Goal: Ask a question: Seek information or help from site administrators or community

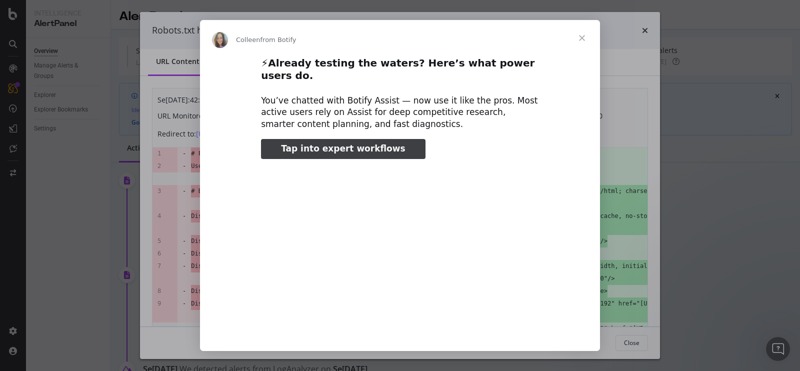
type input "80914"
click at [583, 36] on span "Close" at bounding box center [582, 38] width 36 height 36
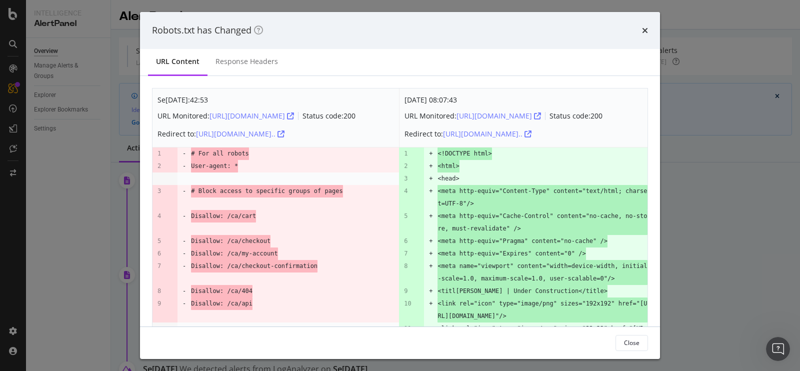
click at [736, 148] on div "Robots.txt has Changed URL Content Response Headers Sep. 18th 2025 07:42:53 URL…" at bounding box center [400, 185] width 800 height 371
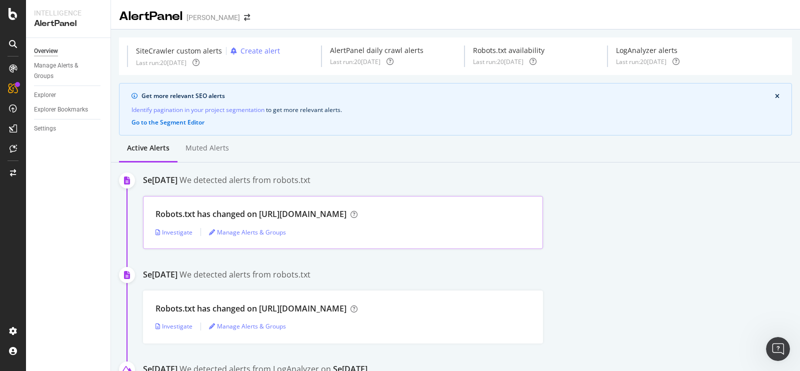
click at [450, 214] on div "Robots.txt has changed on https://www.joefresh.com/" at bounding box center [342, 213] width 375 height 11
click at [178, 233] on div "Investigate" at bounding box center [173, 232] width 37 height 8
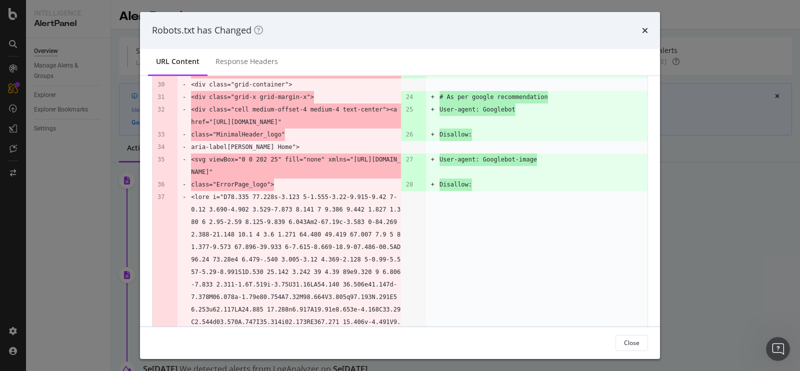
scroll to position [339, 0]
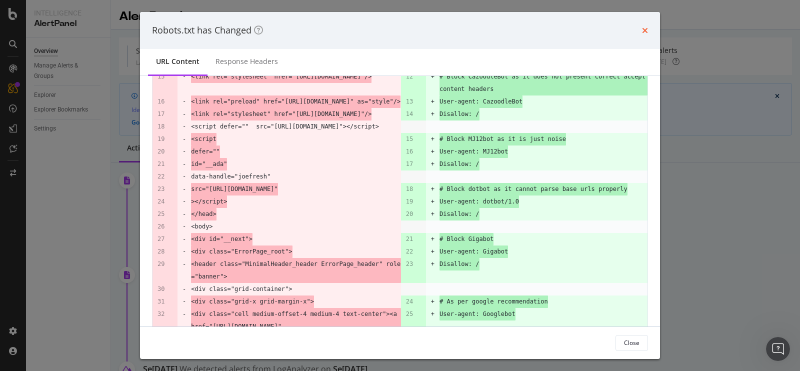
click at [646, 26] on icon "times" at bounding box center [645, 30] width 6 height 8
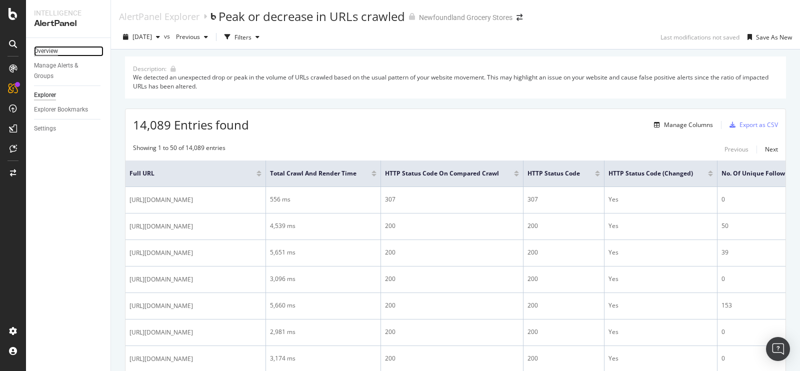
click at [48, 52] on div "Overview" at bounding box center [46, 51] width 24 height 10
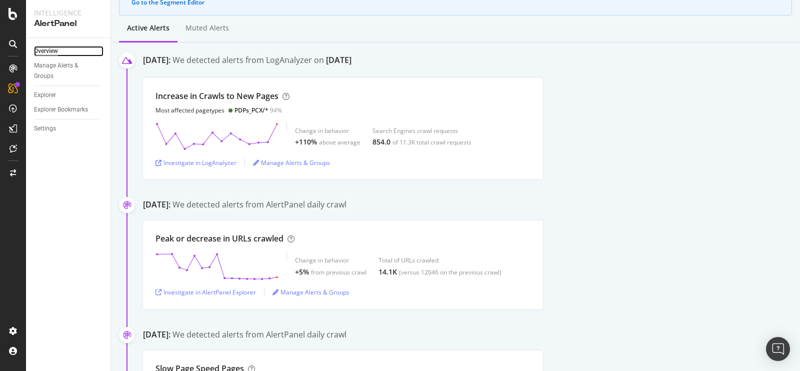
scroll to position [118, 0]
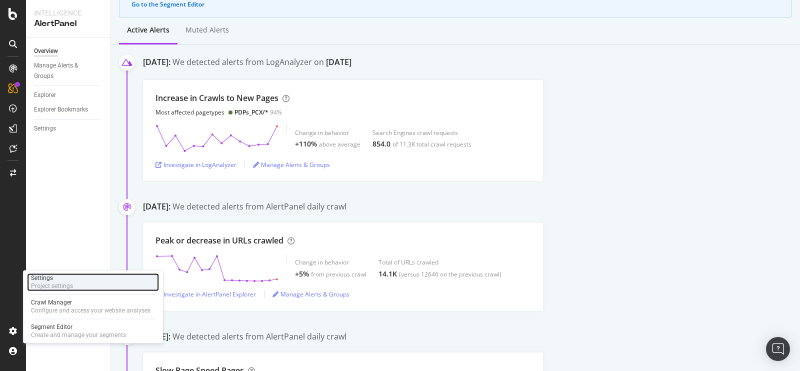
click at [67, 287] on div "Project settings" at bounding box center [52, 286] width 42 height 8
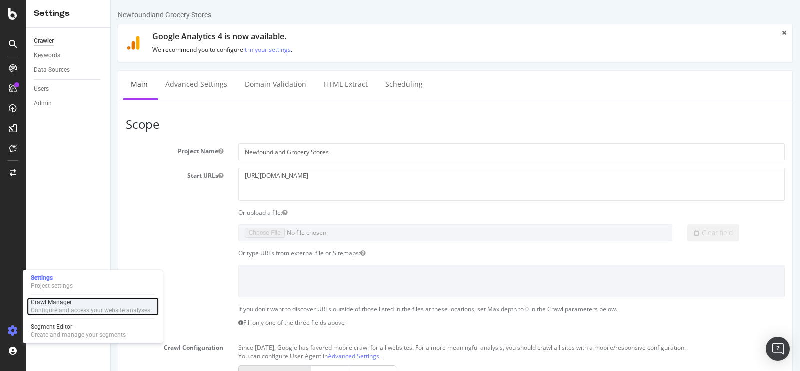
click at [64, 304] on div "Crawl Manager" at bounding box center [90, 302] width 119 height 8
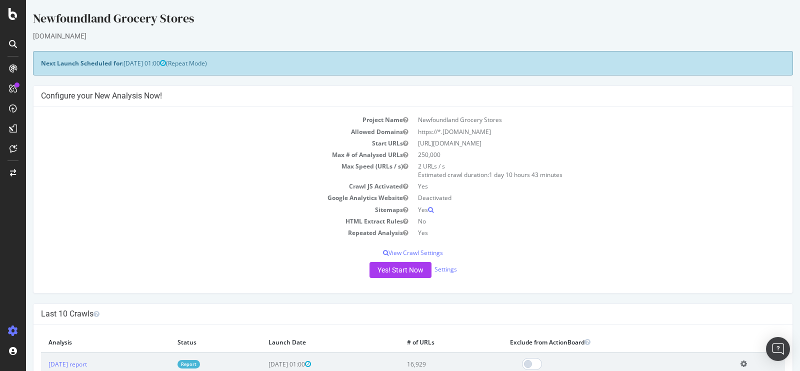
click at [9, 329] on icon at bounding box center [13, 331] width 10 height 10
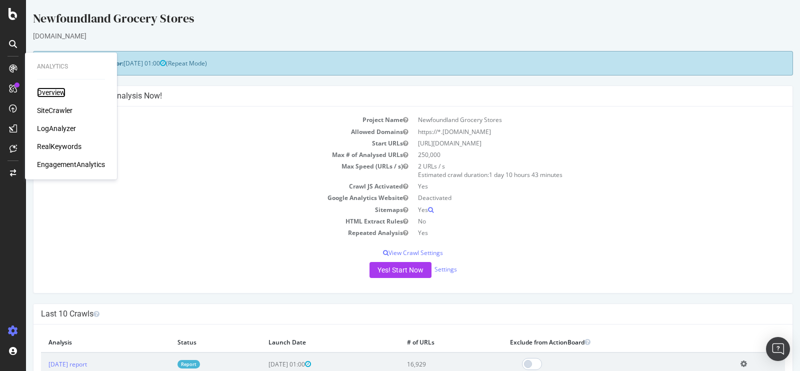
click at [50, 88] on div "Overview" at bounding box center [51, 92] width 28 height 10
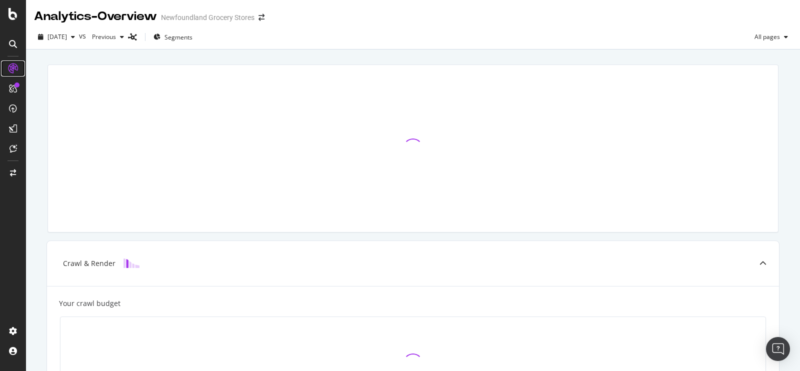
click at [13, 70] on icon at bounding box center [13, 68] width 10 height 10
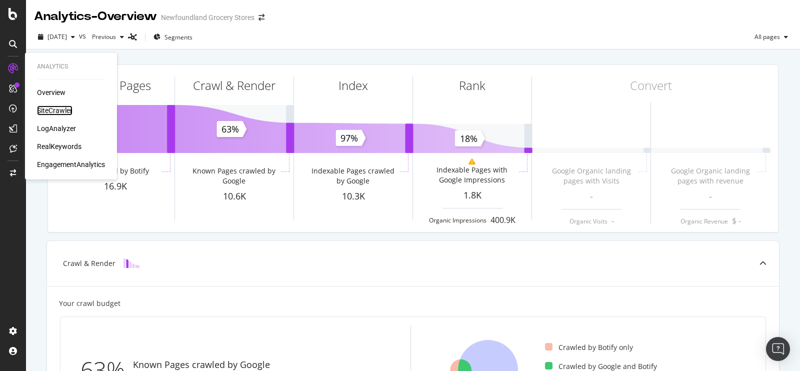
click at [57, 108] on div "SiteCrawler" at bounding box center [54, 110] width 35 height 10
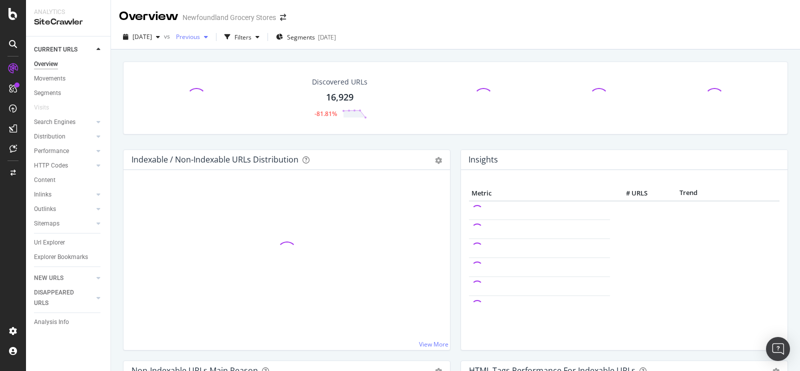
click at [200, 37] on span "Previous" at bounding box center [186, 36] width 28 height 8
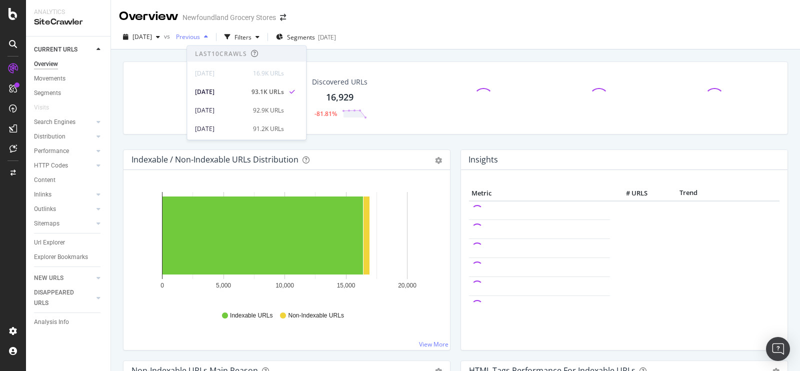
click at [200, 37] on span "Previous" at bounding box center [186, 36] width 28 height 8
click at [334, 84] on div "Discovered URLs" at bounding box center [339, 82] width 55 height 10
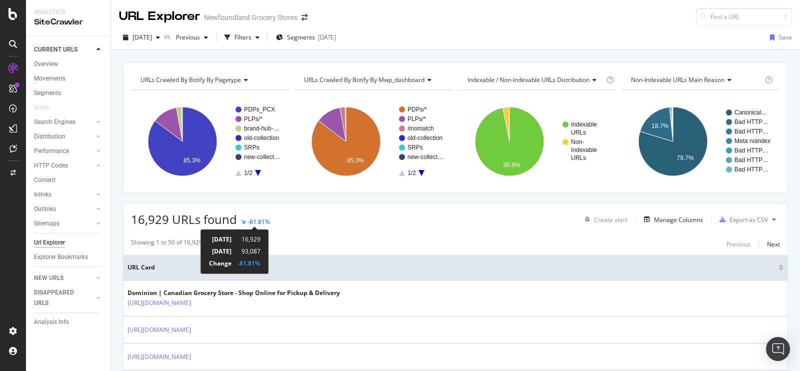
click at [248, 220] on div "-81.81%" at bounding box center [258, 221] width 22 height 8
click at [260, 264] on div "-81.81%" at bounding box center [248, 263] width 23 height 8
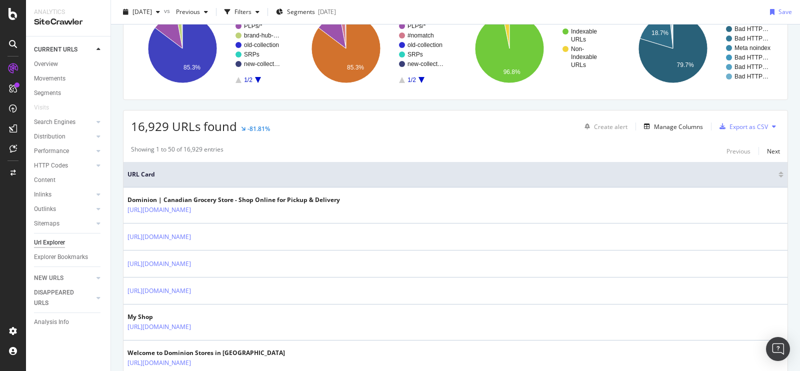
scroll to position [30, 0]
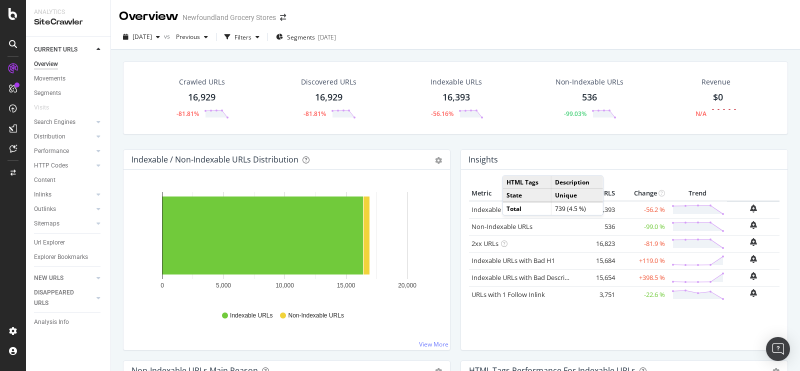
click at [203, 94] on div "16,929" at bounding box center [201, 97] width 27 height 13
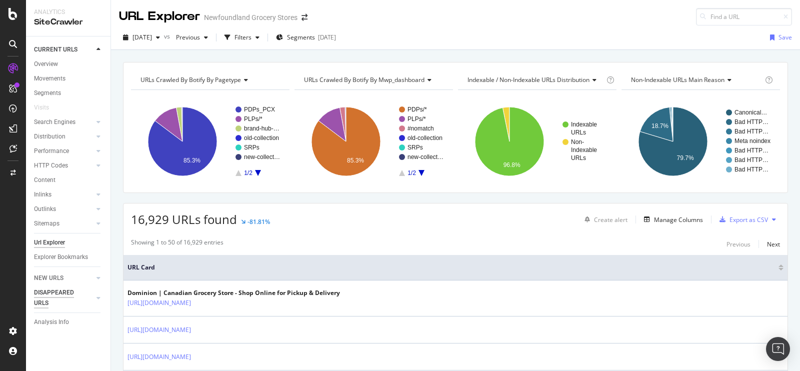
click at [51, 292] on div "DISAPPEARED URLS" at bounding box center [59, 297] width 50 height 21
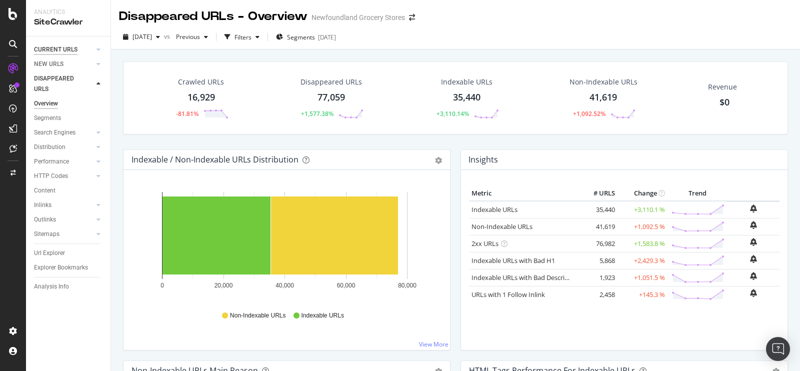
click at [55, 51] on div "CURRENT URLS" at bounding box center [55, 49] width 43 height 10
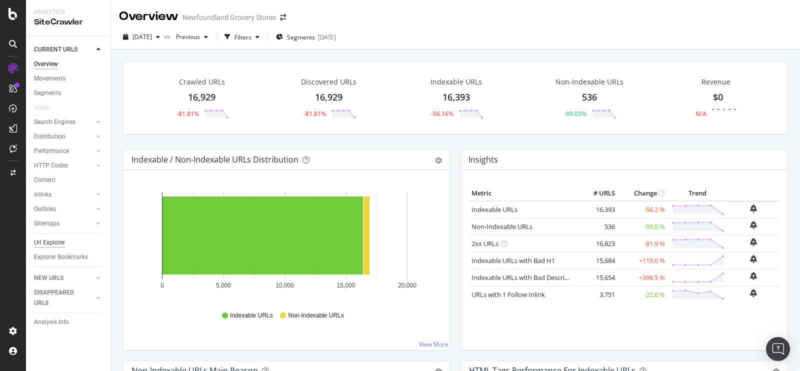
click at [62, 241] on div "Url Explorer" at bounding box center [49, 242] width 31 height 10
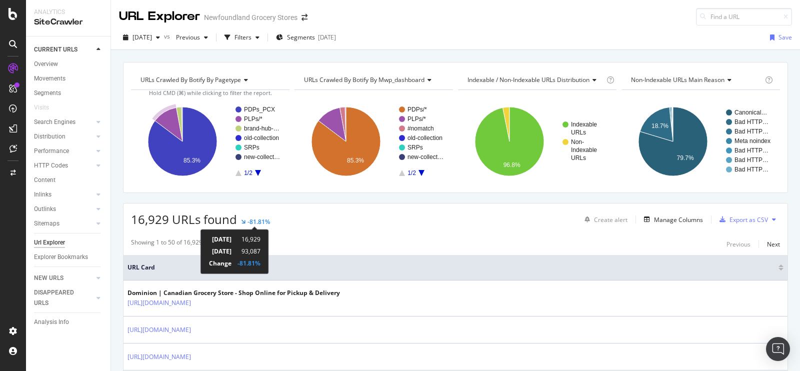
click at [260, 219] on div "-81.81%" at bounding box center [258, 221] width 22 height 8
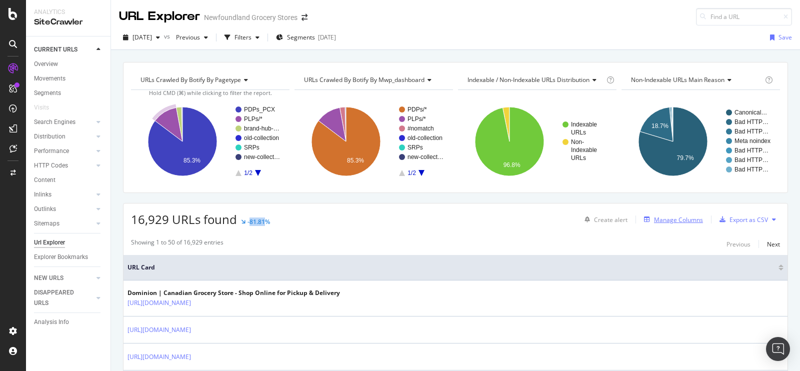
click at [659, 217] on div "Manage Columns" at bounding box center [678, 219] width 49 height 8
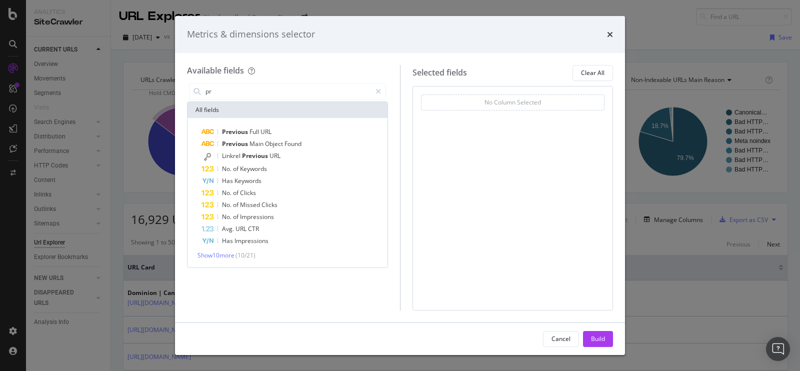
type input "p"
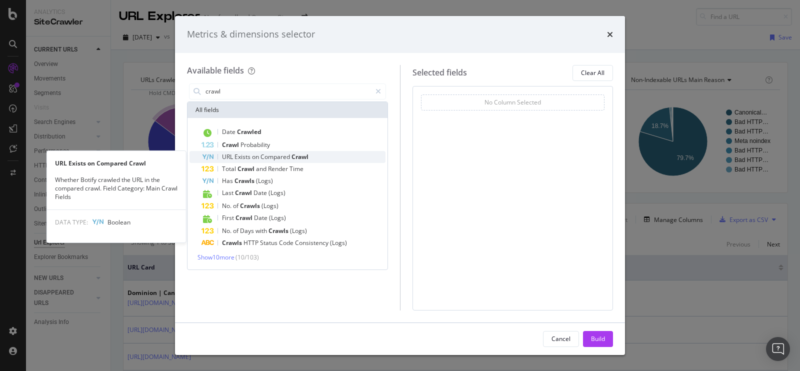
type input "crawl"
click at [315, 156] on div "URL Exists on Compared Crawl" at bounding box center [293, 157] width 184 height 12
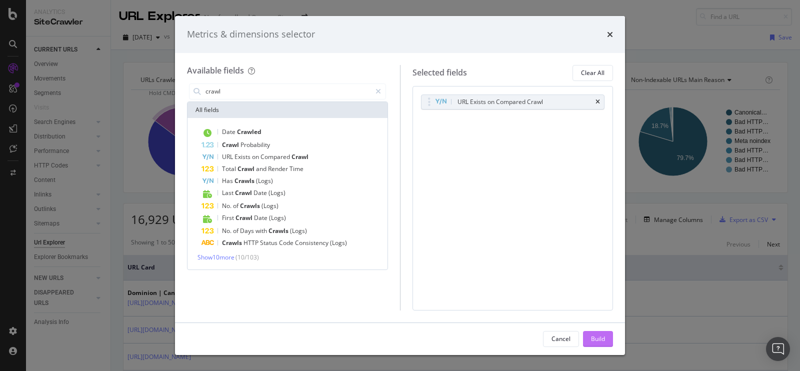
click at [601, 339] on div "Build" at bounding box center [598, 338] width 14 height 8
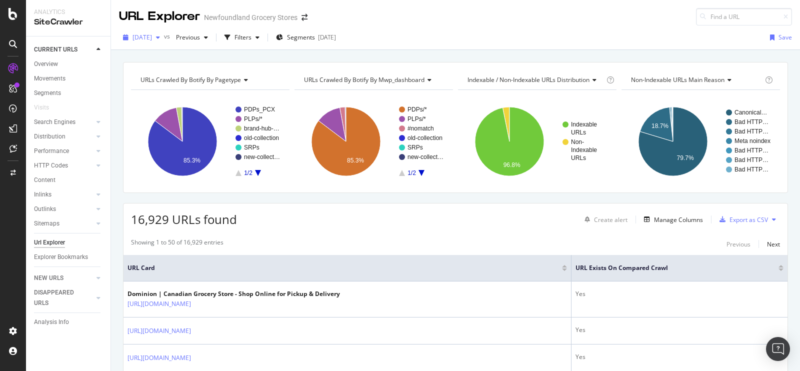
click at [152, 39] on span "[DATE]" at bounding box center [141, 37] width 19 height 8
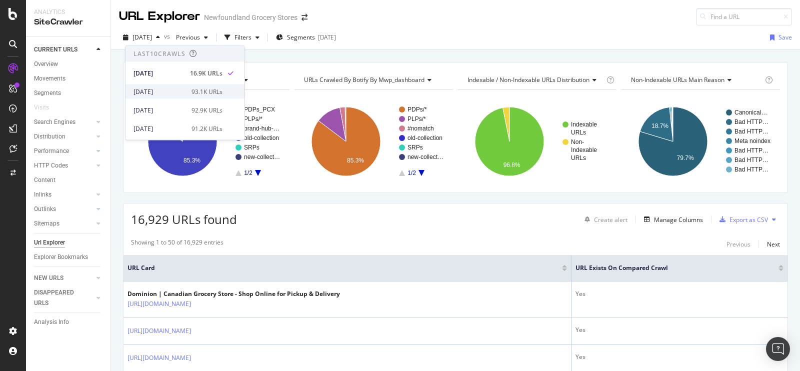
click at [166, 87] on div "[DATE]" at bounding box center [159, 91] width 52 height 9
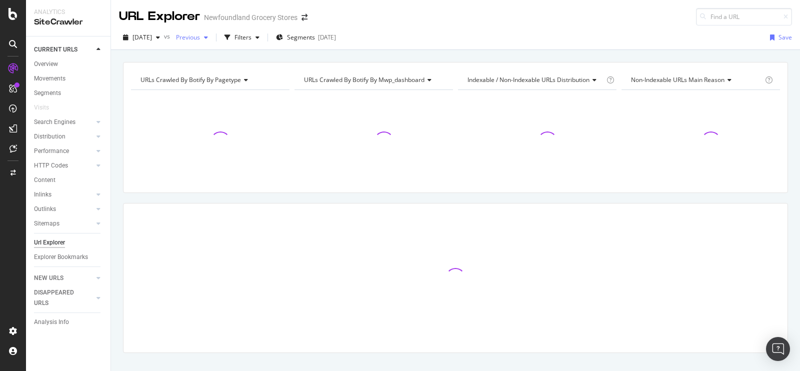
click at [200, 40] on span "Previous" at bounding box center [186, 37] width 28 height 8
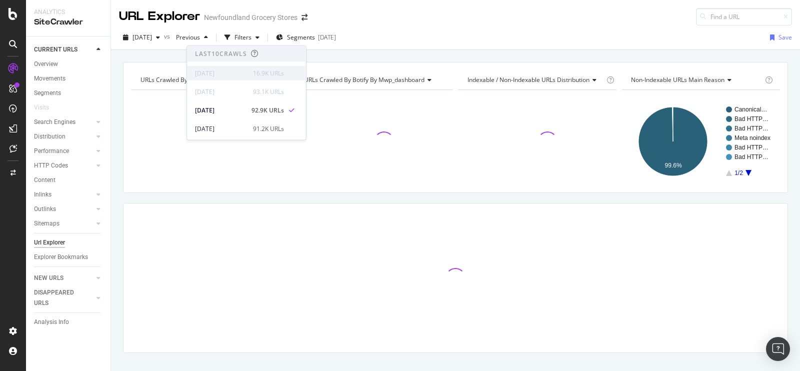
click at [214, 73] on div "[DATE]" at bounding box center [221, 72] width 52 height 9
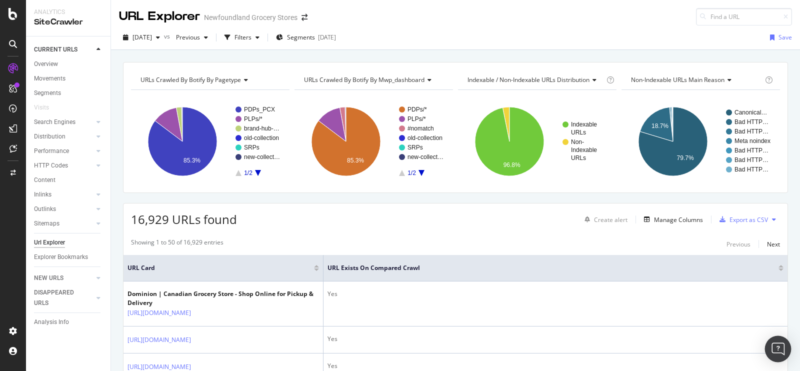
click at [779, 354] on div "Open Intercom Messenger" at bounding box center [778, 349] width 26 height 26
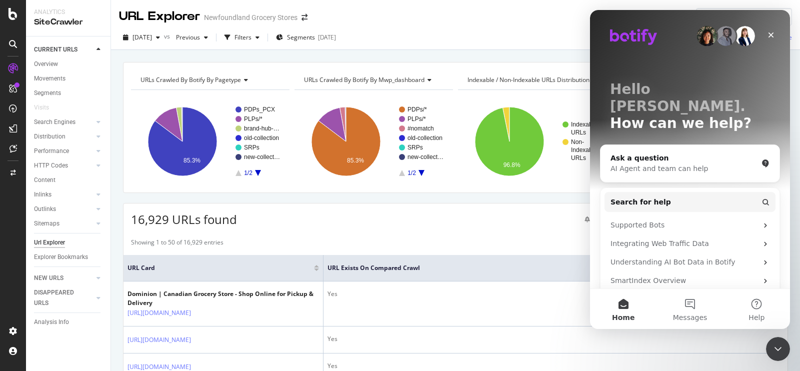
click at [779, 355] on icon "Close Intercom Messenger" at bounding box center [778, 349] width 12 height 12
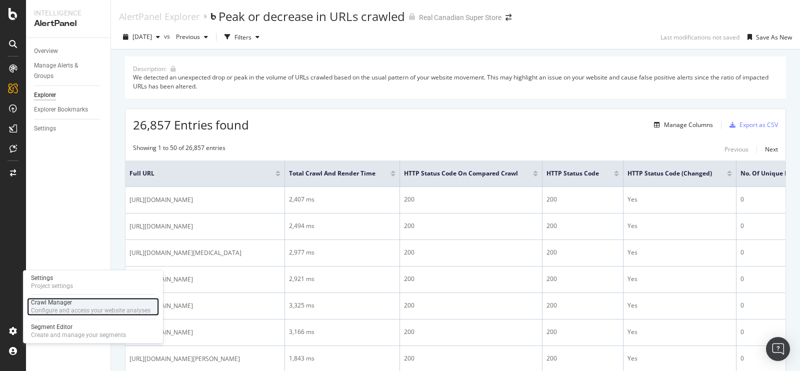
click at [53, 305] on div "Crawl Manager" at bounding box center [90, 302] width 119 height 8
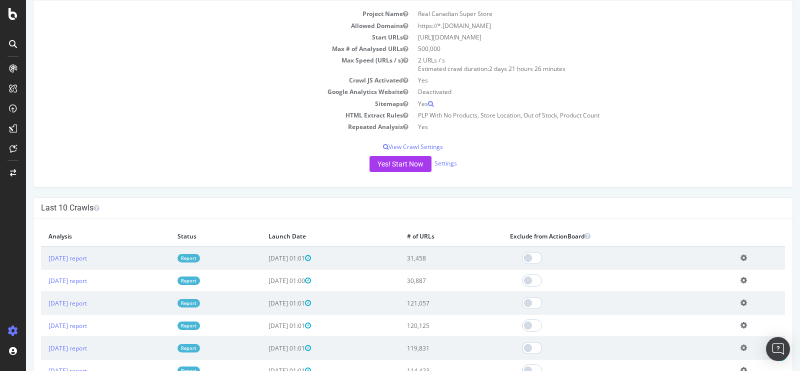
scroll to position [105, 0]
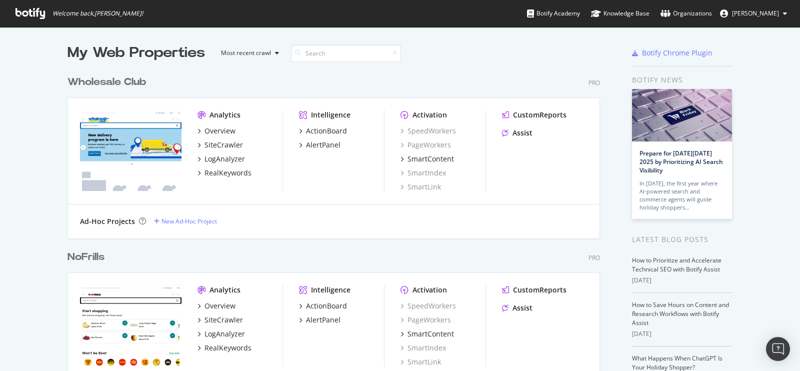
click at [103, 86] on div "Wholesale Club" at bounding box center [106, 82] width 78 height 14
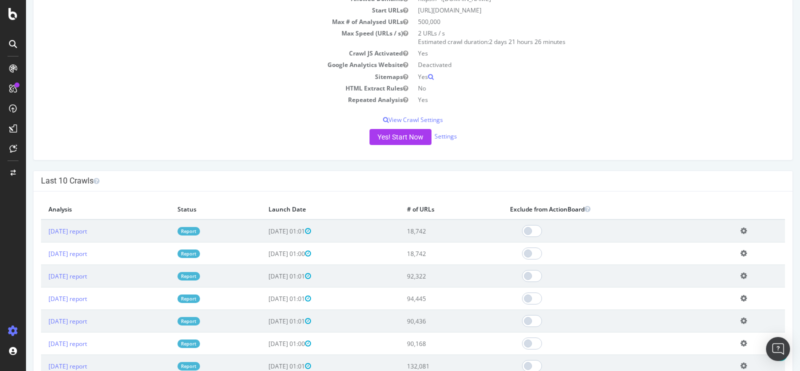
scroll to position [131, 0]
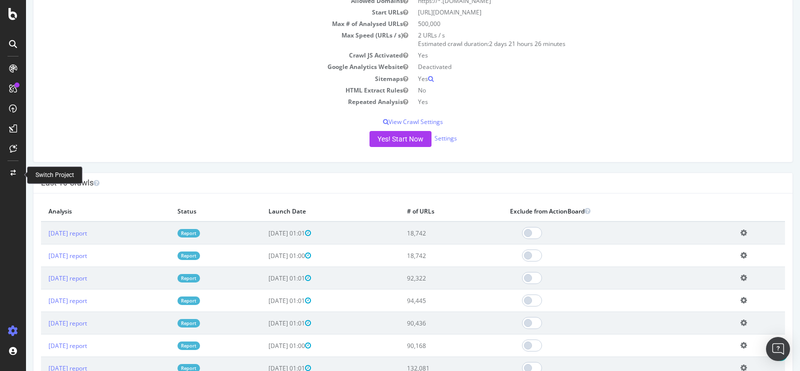
click at [8, 172] on div at bounding box center [13, 173] width 24 height 16
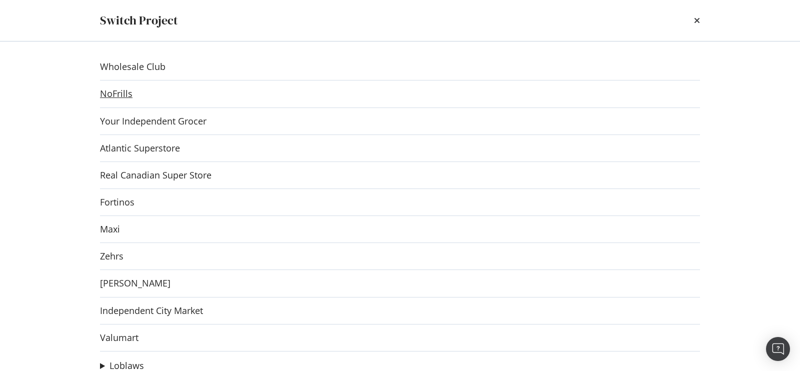
click at [122, 93] on link "NoFrills" at bounding box center [116, 93] width 32 height 10
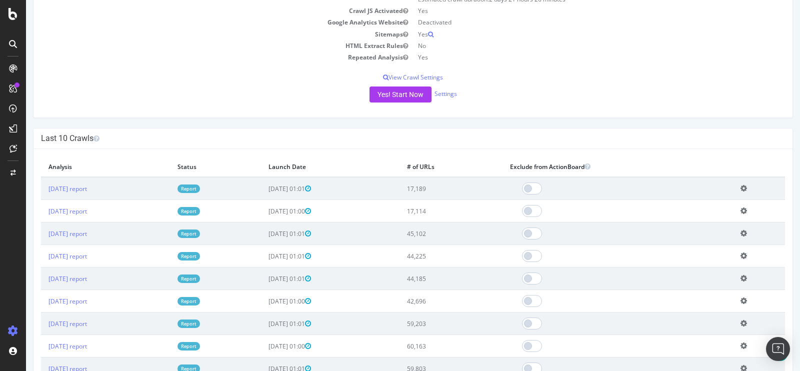
scroll to position [157, 0]
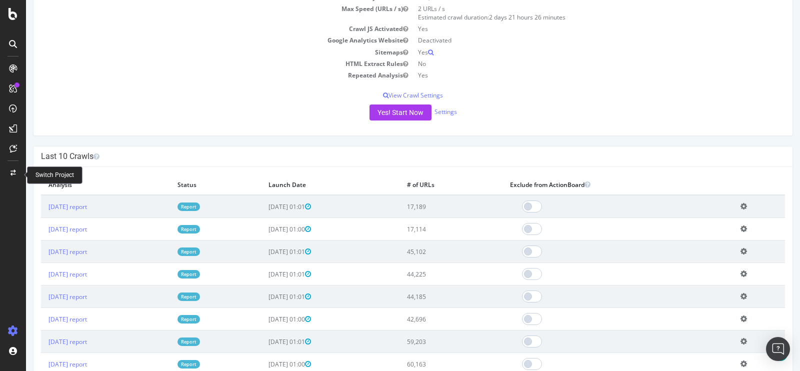
click at [17, 173] on div at bounding box center [13, 173] width 24 height 16
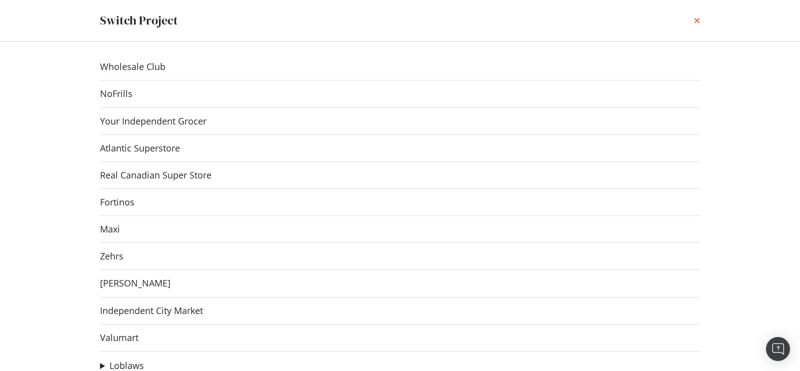
click at [699, 22] on icon "times" at bounding box center [697, 20] width 6 height 8
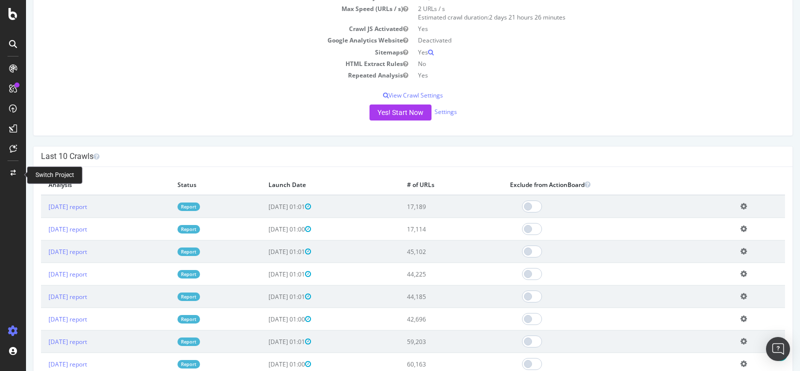
click at [13, 172] on icon at bounding box center [12, 173] width 5 height 6
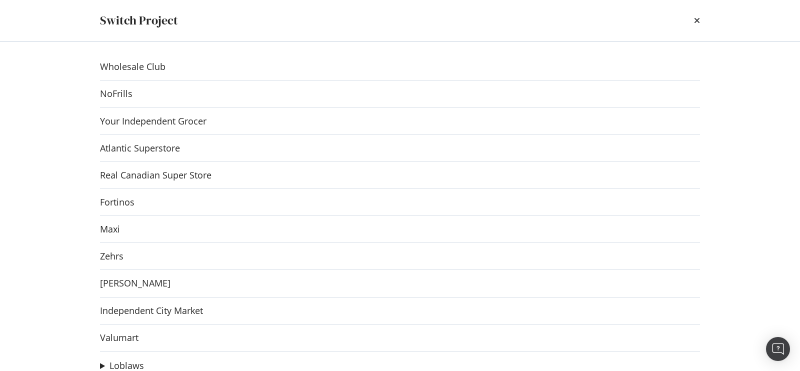
click at [700, 18] on div "Switch Project" at bounding box center [400, 20] width 640 height 41
click at [694, 18] on icon "times" at bounding box center [697, 20] width 6 height 8
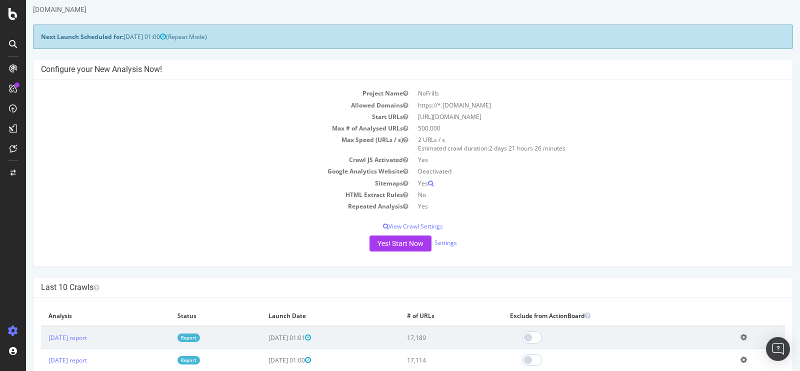
scroll to position [0, 0]
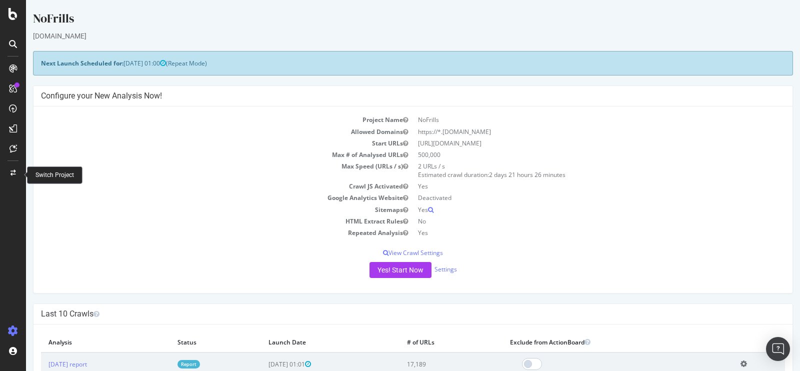
click at [9, 174] on div at bounding box center [13, 173] width 24 height 16
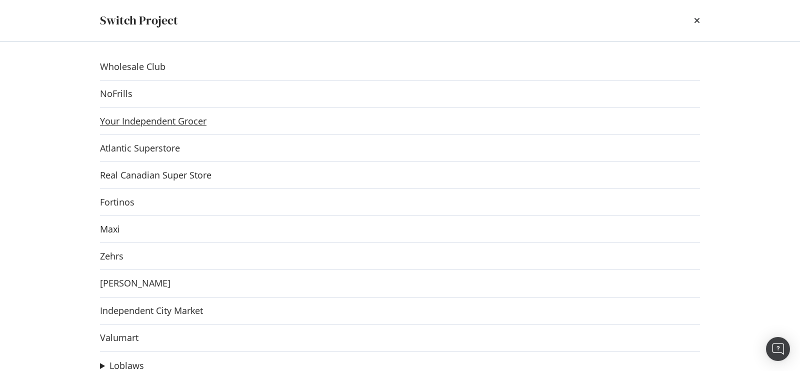
click at [151, 118] on link "Your Independent Grocer" at bounding box center [153, 121] width 106 height 10
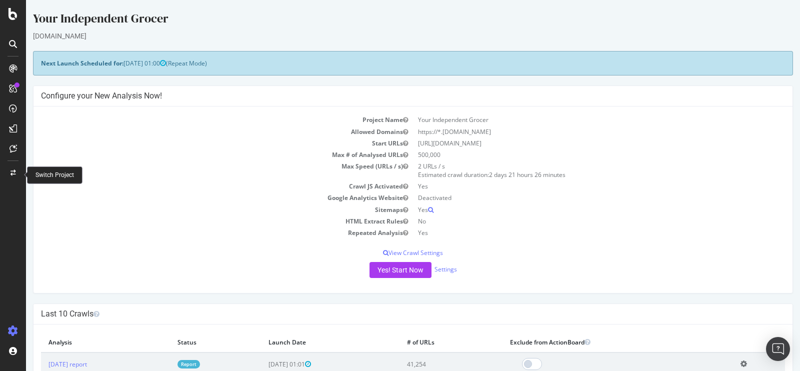
click at [13, 171] on icon at bounding box center [12, 173] width 5 height 6
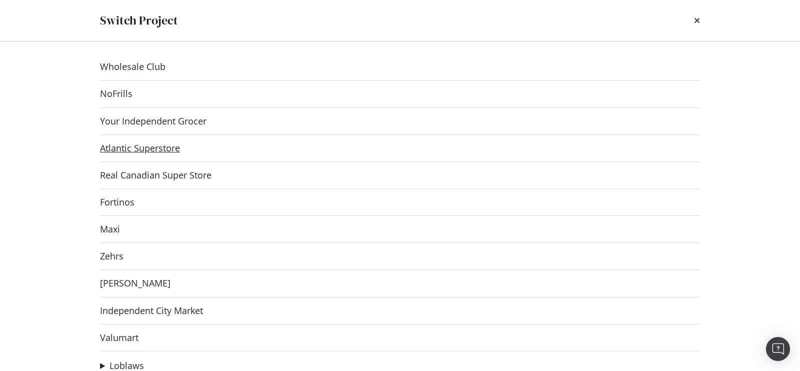
click at [151, 150] on link "Atlantic Superstore" at bounding box center [140, 148] width 80 height 10
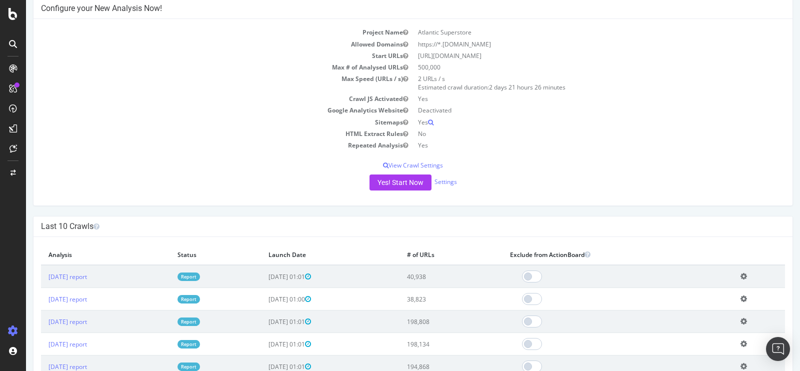
scroll to position [89, 0]
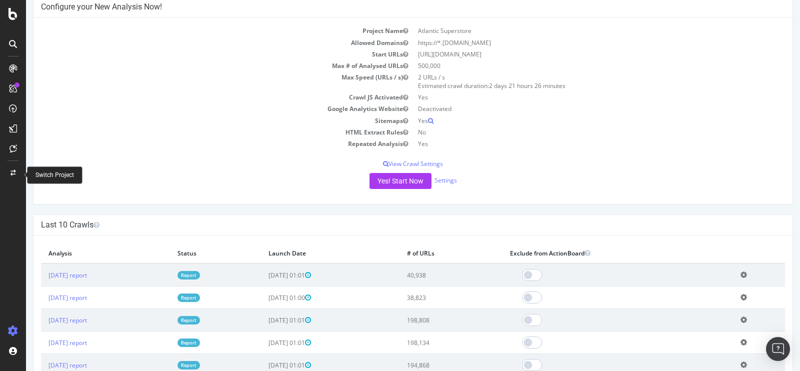
click at [13, 177] on div at bounding box center [13, 173] width 24 height 16
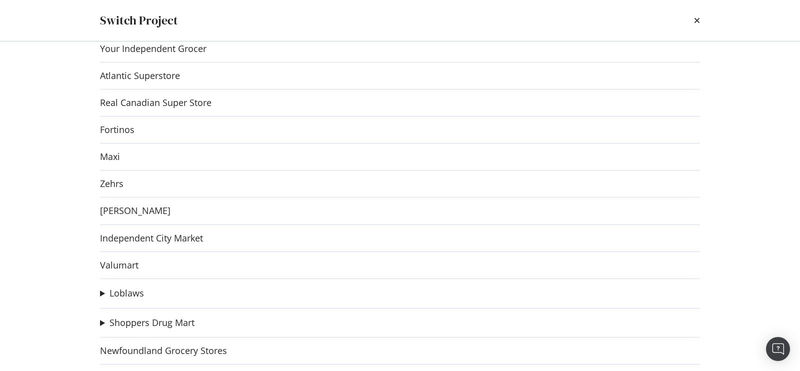
scroll to position [133, 0]
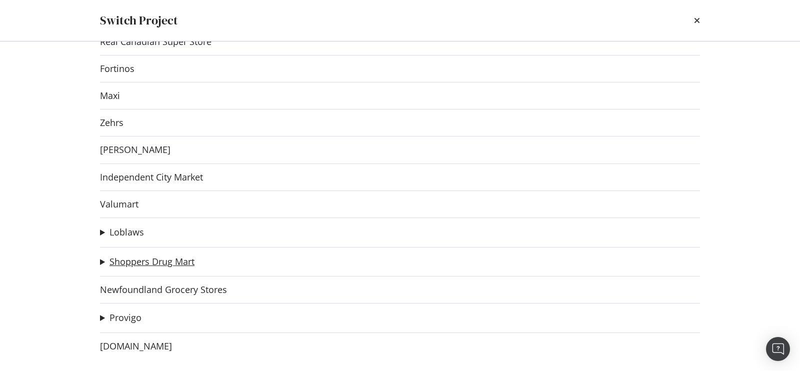
click at [130, 262] on link "Shoppers Drug Mart" at bounding box center [151, 261] width 85 height 10
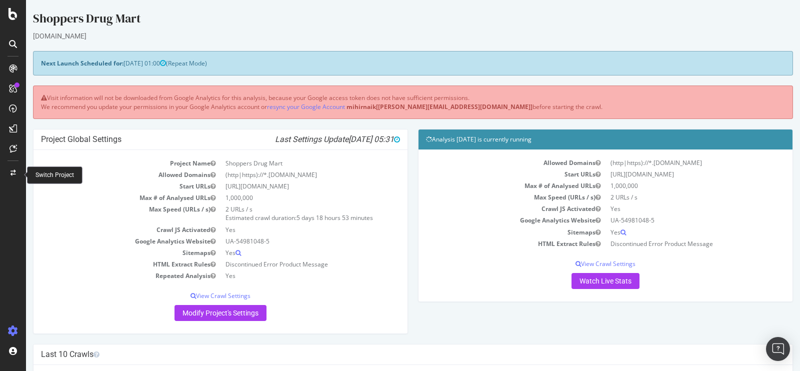
click at [10, 166] on div at bounding box center [13, 173] width 24 height 16
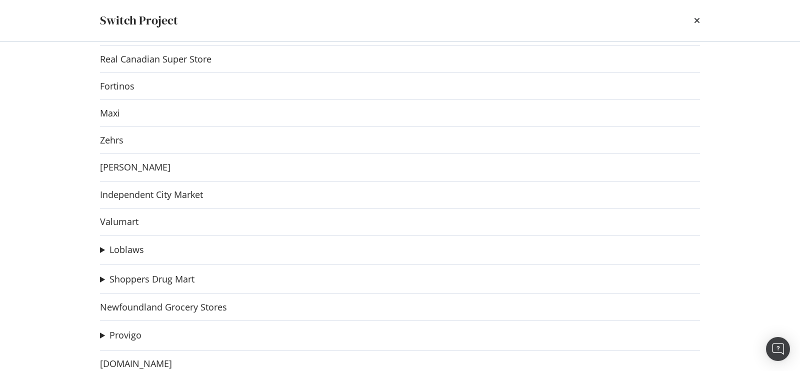
scroll to position [128, 0]
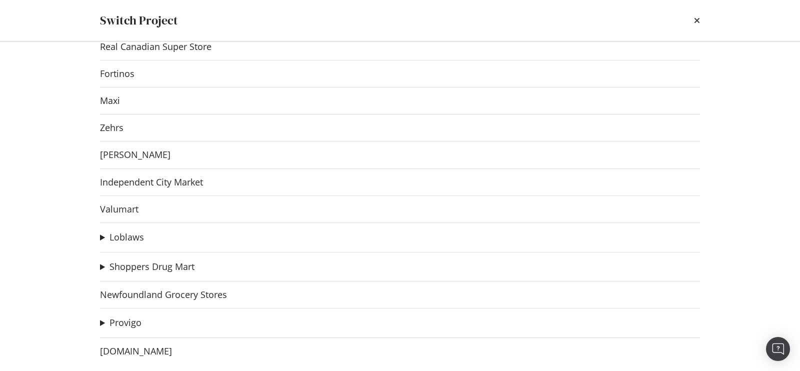
click at [123, 147] on div "Wholesale Club NoFrills Your Independent Grocer Atlantic Superstore Real Canadi…" at bounding box center [400, 205] width 640 height 329
click at [121, 151] on link "Joe Fresh" at bounding box center [135, 154] width 70 height 10
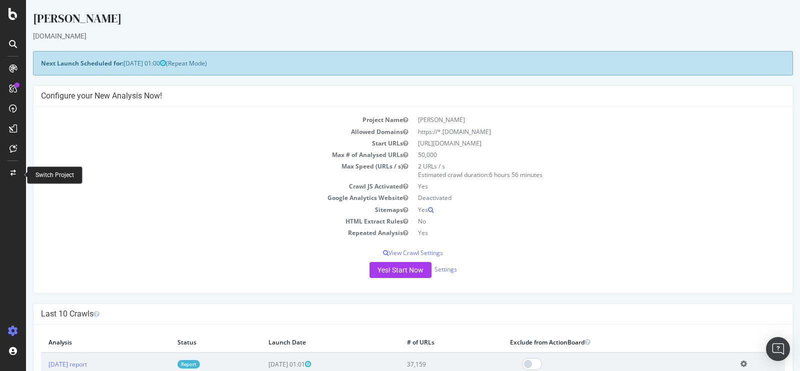
click at [12, 174] on icon at bounding box center [12, 173] width 5 height 6
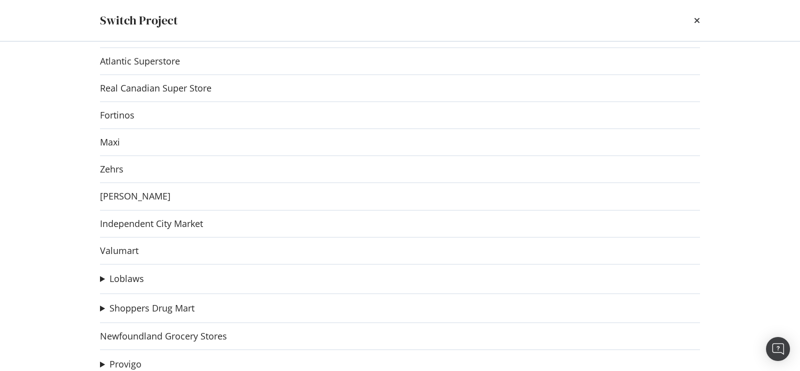
scroll to position [133, 0]
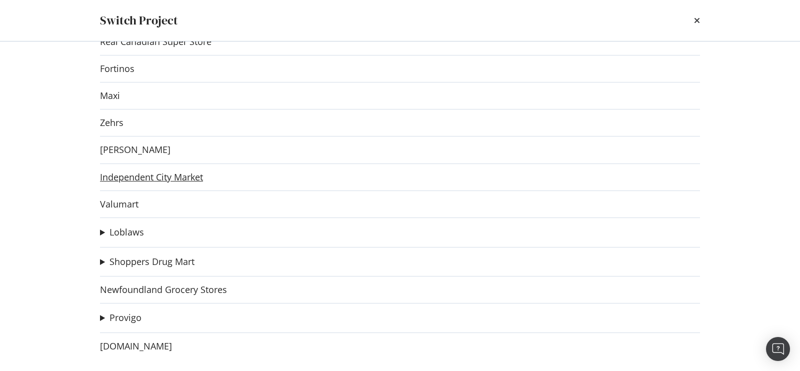
click at [162, 176] on link "Independent City Market" at bounding box center [151, 177] width 103 height 10
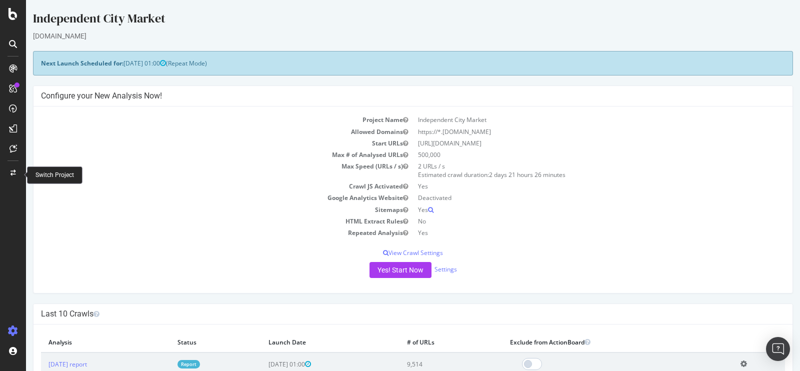
click at [9, 172] on div at bounding box center [13, 173] width 24 height 16
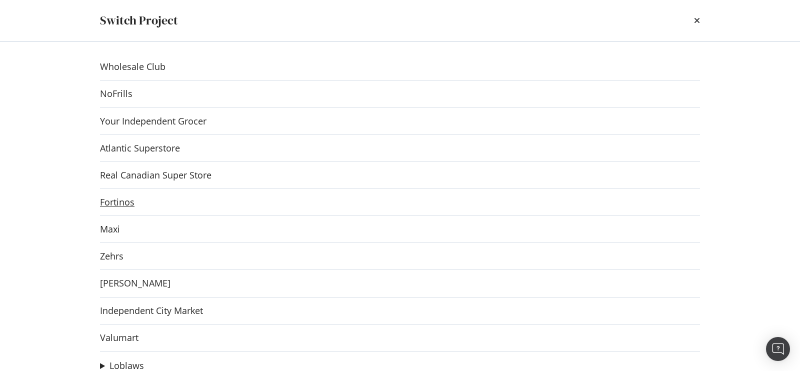
click at [123, 197] on link "Fortinos" at bounding box center [117, 202] width 34 height 10
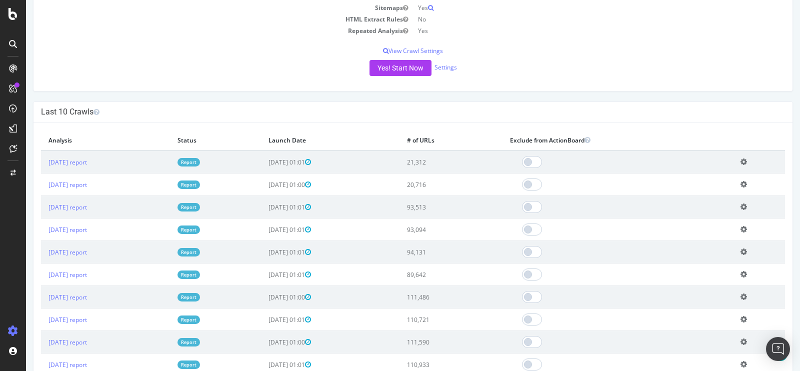
scroll to position [200, 0]
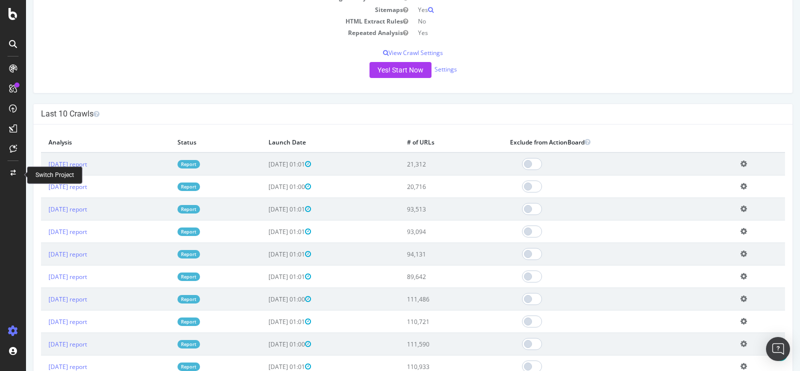
click at [12, 171] on icon at bounding box center [12, 173] width 5 height 6
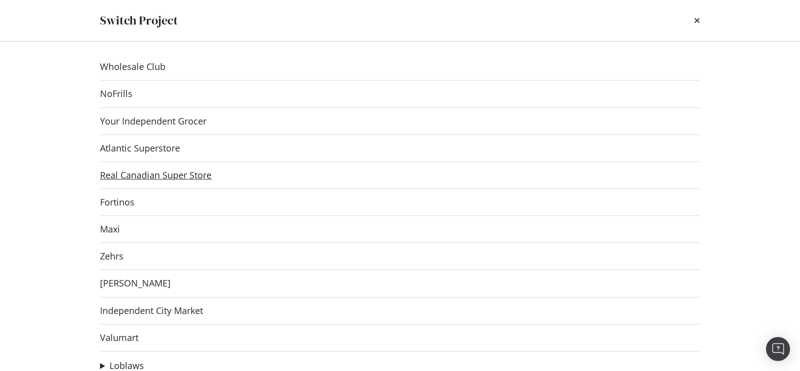
click at [170, 174] on link "Real Canadian Super Store" at bounding box center [155, 175] width 111 height 10
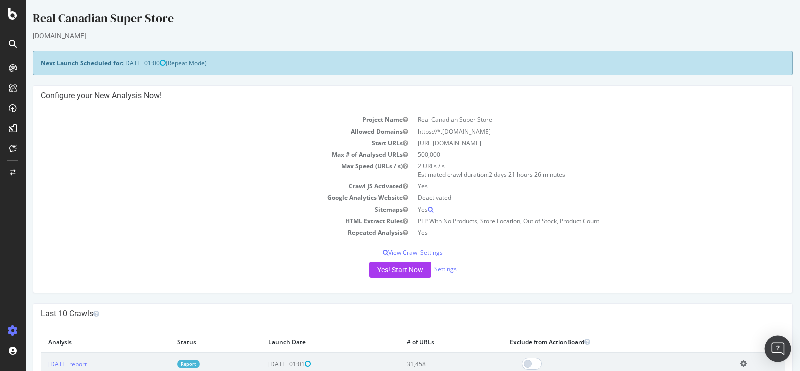
click at [775, 340] on div "Open Intercom Messenger" at bounding box center [778, 349] width 26 height 26
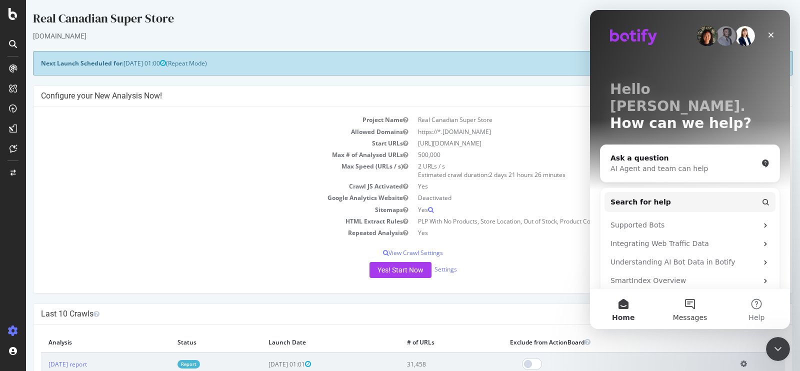
click at [687, 306] on button "Messages" at bounding box center [689, 309] width 66 height 40
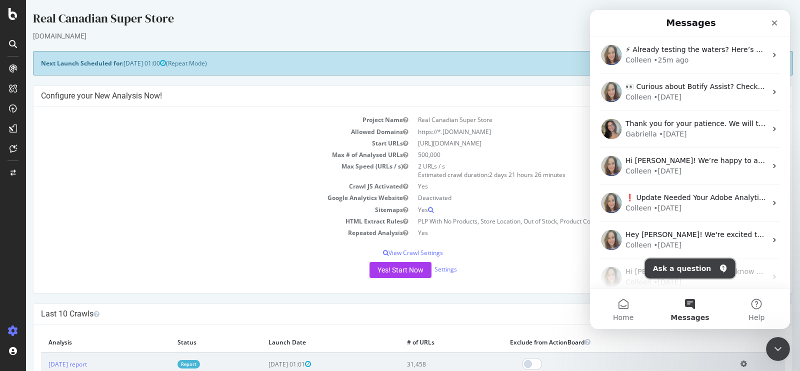
click at [694, 269] on button "Ask a question" at bounding box center [690, 268] width 90 height 20
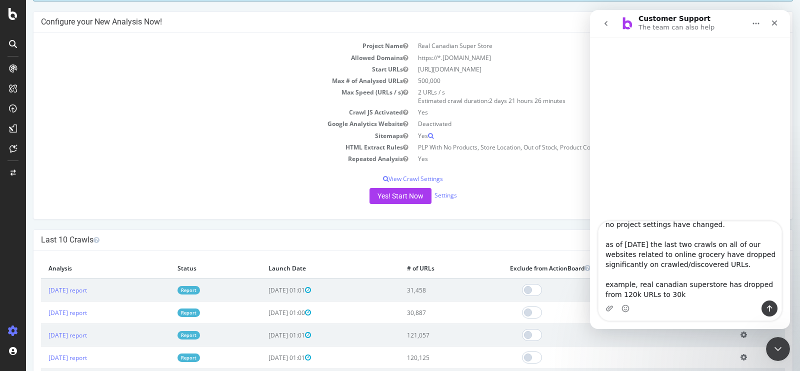
scroll to position [56, 0]
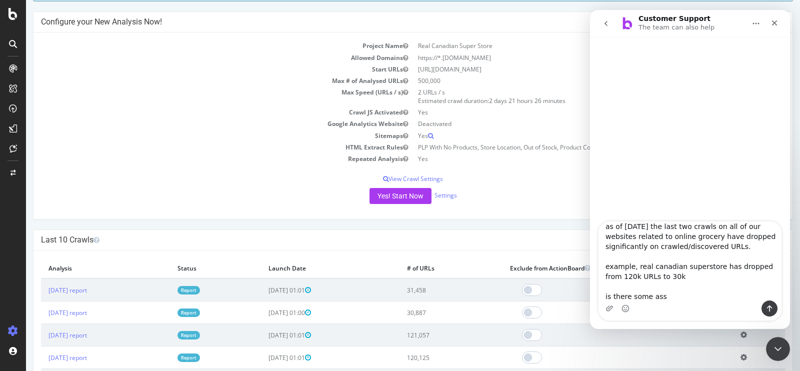
click at [613, 298] on textarea "hi team - im investigating a drop in crawled URLs in our weekly scheduled crawl…" at bounding box center [689, 260] width 183 height 79
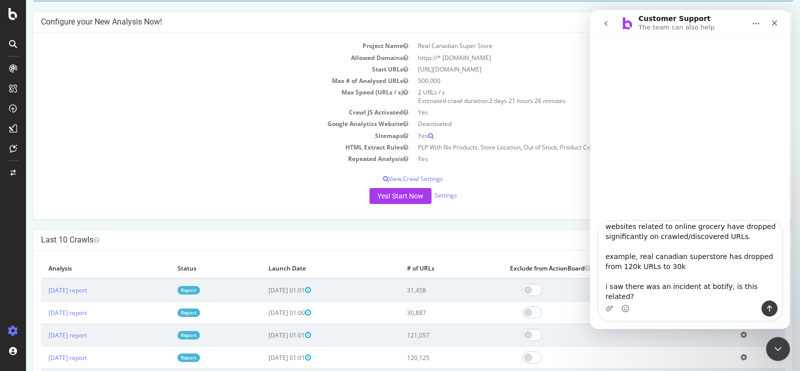
type textarea "hi team - im investigating a drop in crawled URLs in our weekly scheduled crawl…"
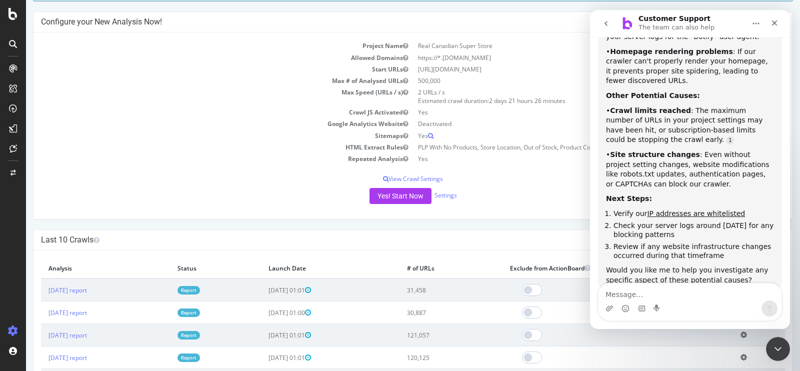
scroll to position [398, 0]
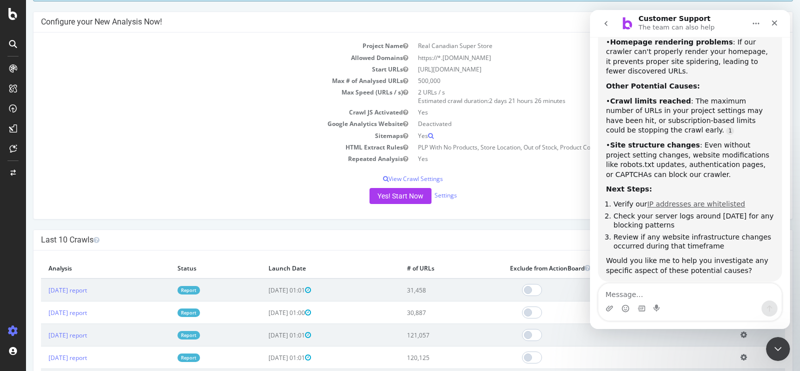
click at [680, 200] on link "IP addresses are whitelisted" at bounding box center [696, 204] width 98 height 8
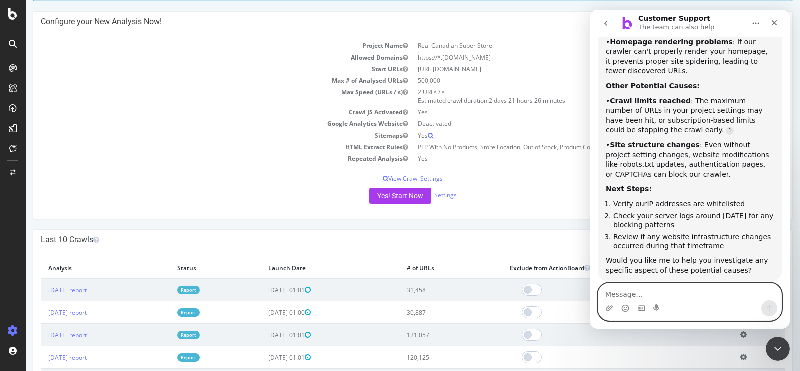
click at [645, 295] on textarea "Message…" at bounding box center [689, 291] width 183 height 17
type textarea "can i get a human support to help review"
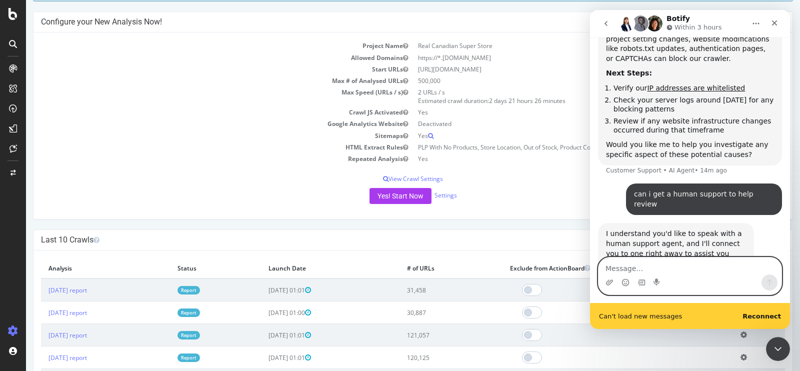
scroll to position [541, 0]
